Goal: Navigation & Orientation: Find specific page/section

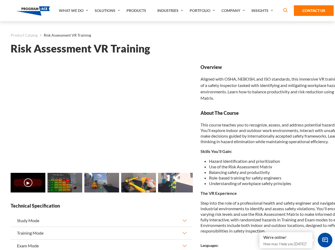
click at [108, 11] on link "Solutions" at bounding box center [108, 10] width 32 height 21
click at [0, 0] on div "AI & Computer Vision Solutions Computer Vision Quality Control AI tools for fas…" at bounding box center [0, 0] width 0 height 0
click at [0, 0] on div "AI & Computer Vision Solutions Virtual Training Solutions Virtual Tour Solution…" at bounding box center [0, 0] width 0 height 0
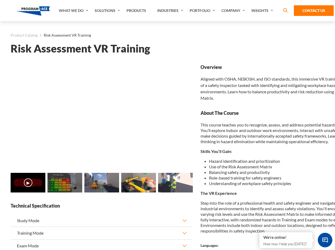
click at [0, 0] on div "AI & Computer Vision Solutions Virtual Training Solutions Virtual Tour Solution…" at bounding box center [0, 0] width 0 height 0
click at [0, 0] on div "AI & Computer Vision Solutions Computer Vision Quality Control AI tools for fas…" at bounding box center [0, 0] width 0 height 0
